Goal: Entertainment & Leisure: Browse casually

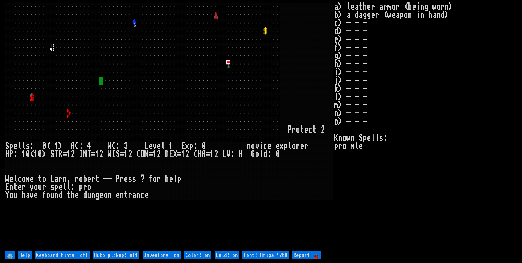
click at [123, 256] on off "Auto-pickup: off" at bounding box center [116, 255] width 46 height 8
type off "Auto-pickup: on"
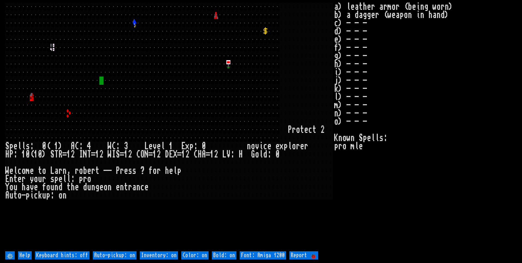
click at [160, 258] on on "Inventory: on" at bounding box center [159, 255] width 38 height 8
type on "Inventory: off"
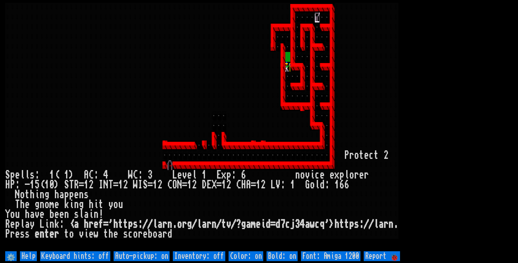
click at [438, 183] on larn at bounding box center [259, 126] width 508 height 247
drag, startPoint x: 427, startPoint y: 180, endPoint x: 415, endPoint y: 173, distance: 14.4
click at [420, 175] on larn at bounding box center [259, 126] width 508 height 247
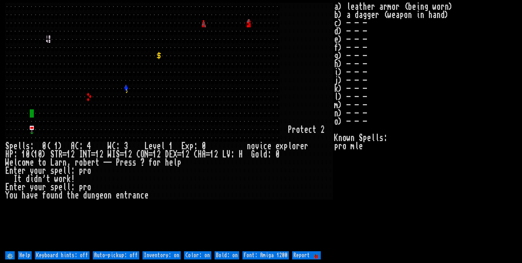
click at [134, 255] on off "Auto-pickup: off" at bounding box center [116, 255] width 46 height 8
type off "Auto-pickup: on"
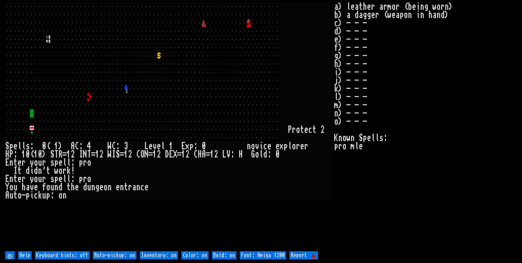
click at [161, 255] on on "Inventory: on" at bounding box center [159, 255] width 38 height 8
type on "Inventory: off"
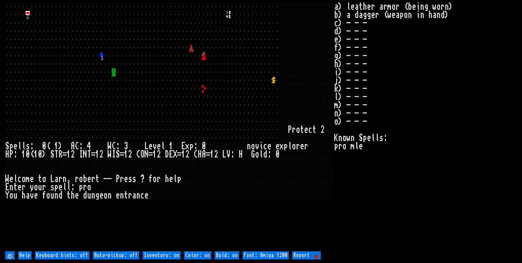
click at [125, 253] on off "Auto-pickup: off" at bounding box center [116, 255] width 46 height 8
type off "Auto-pickup: on"
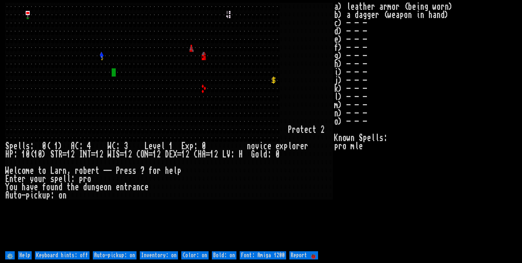
click at [143, 256] on on "Inventory: on" at bounding box center [159, 255] width 38 height 8
type on "Inventory: off"
